Goal: Information Seeking & Learning: Learn about a topic

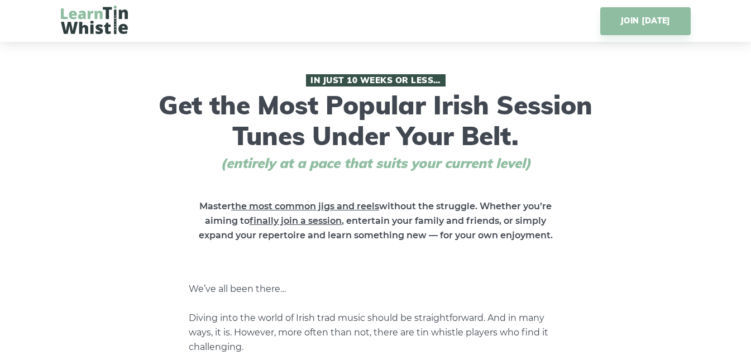
drag, startPoint x: 601, startPoint y: 1, endPoint x: 623, endPoint y: 79, distance: 81.3
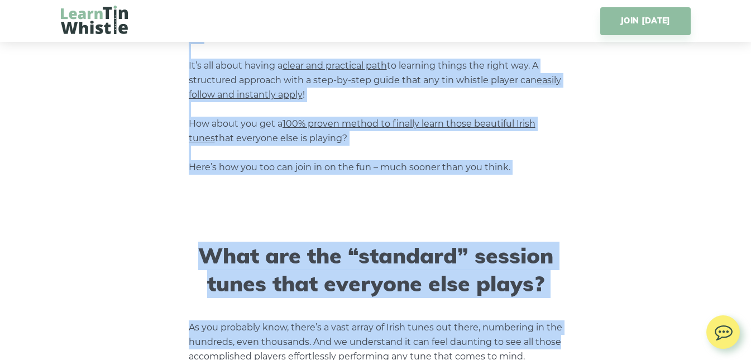
scroll to position [740, 0]
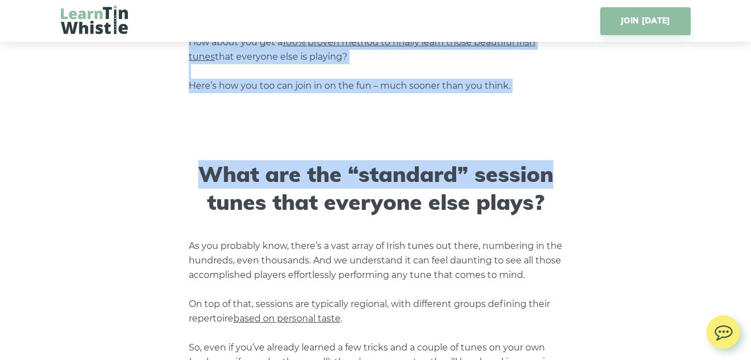
drag, startPoint x: 160, startPoint y: 92, endPoint x: 589, endPoint y: 112, distance: 429.3
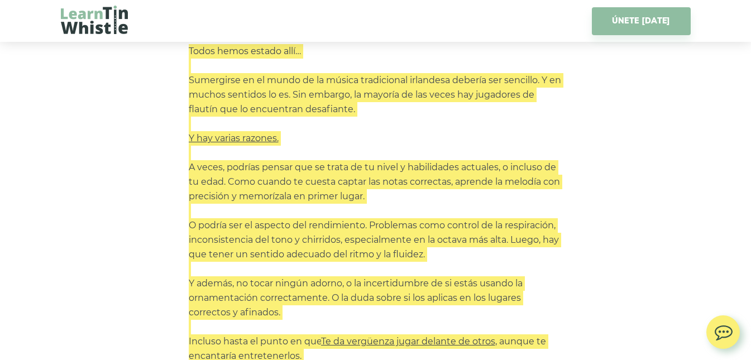
scroll to position [239, 0]
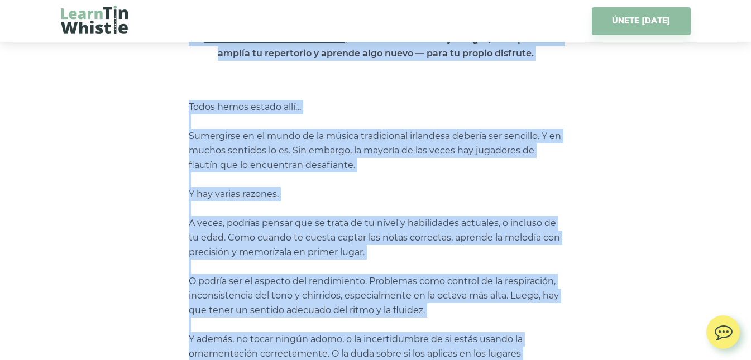
click at [627, 95] on div "En sólo 10 semanas o menos… Consigue las melodías de sesión irlandesas más popu…" at bounding box center [376, 236] width 630 height 802
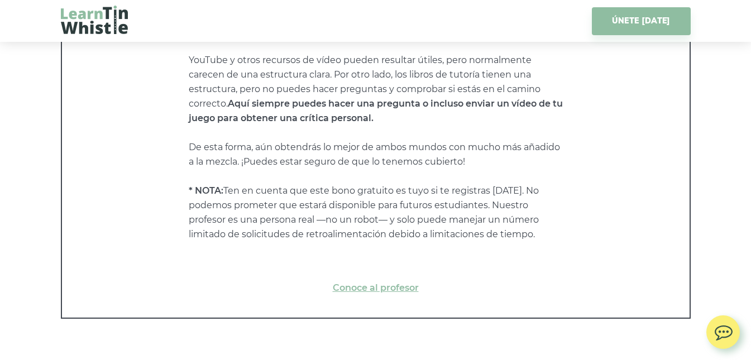
scroll to position [5846, 0]
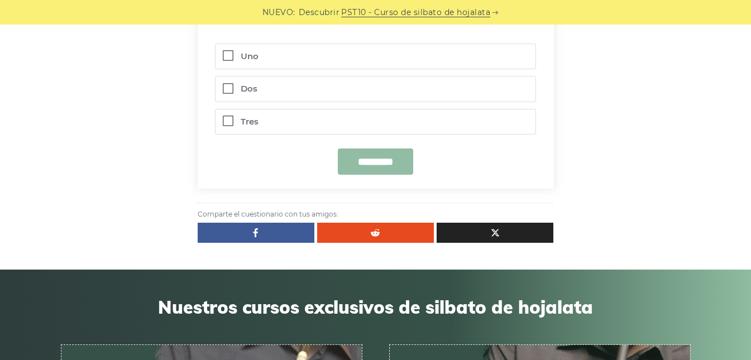
scroll to position [375, 0]
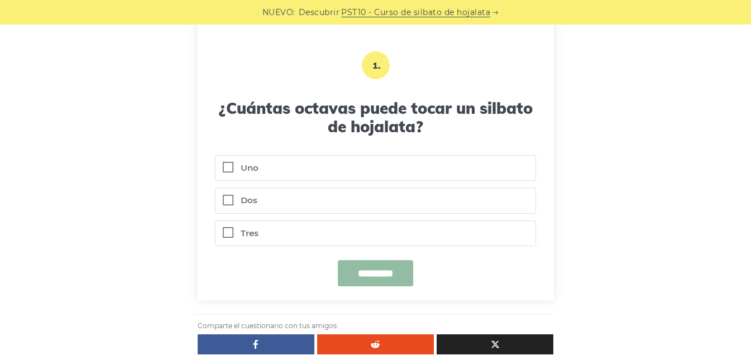
click at [235, 171] on label "Uno" at bounding box center [375, 168] width 319 height 25
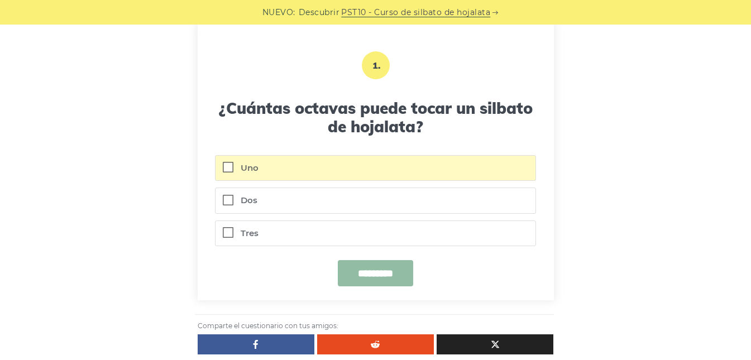
click at [374, 266] on input "*********" at bounding box center [375, 273] width 75 height 26
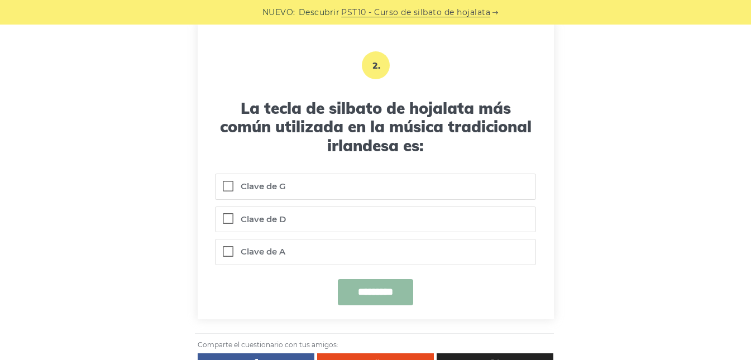
click at [251, 212] on label "Clave de D" at bounding box center [375, 219] width 319 height 25
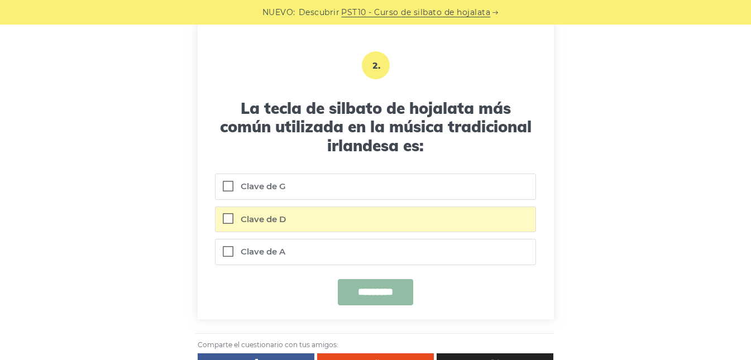
scroll to position [263, 0]
